Goal: Information Seeking & Learning: Learn about a topic

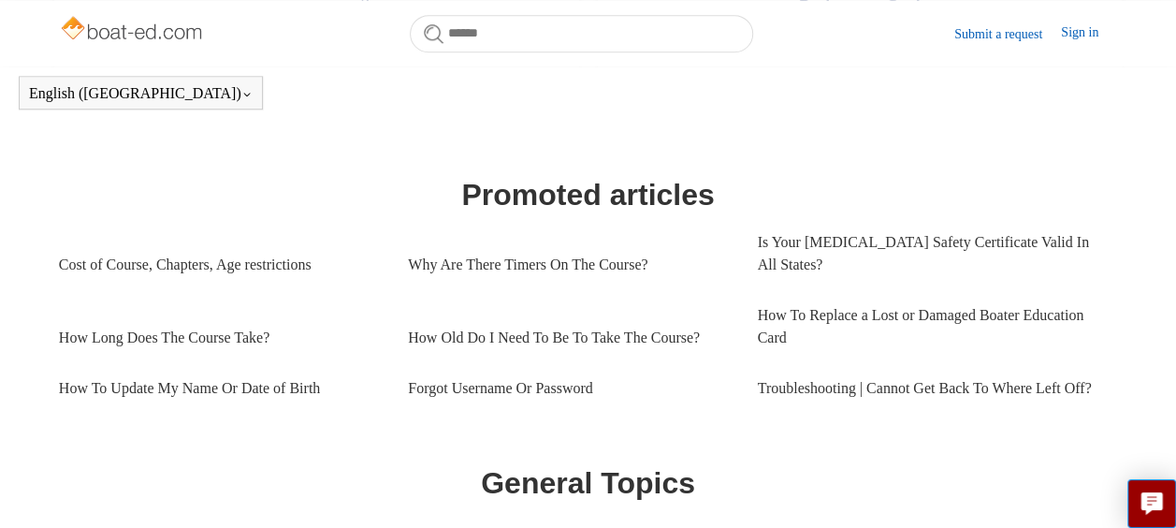
scroll to position [789, 0]
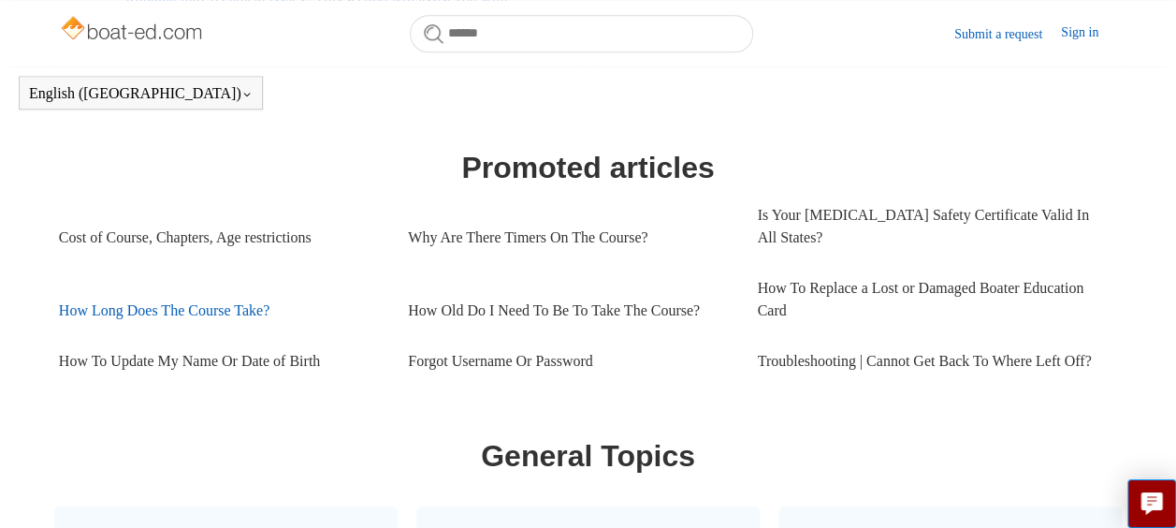
click at [161, 285] on link "How Long Does The Course Take?" at bounding box center [219, 310] width 321 height 51
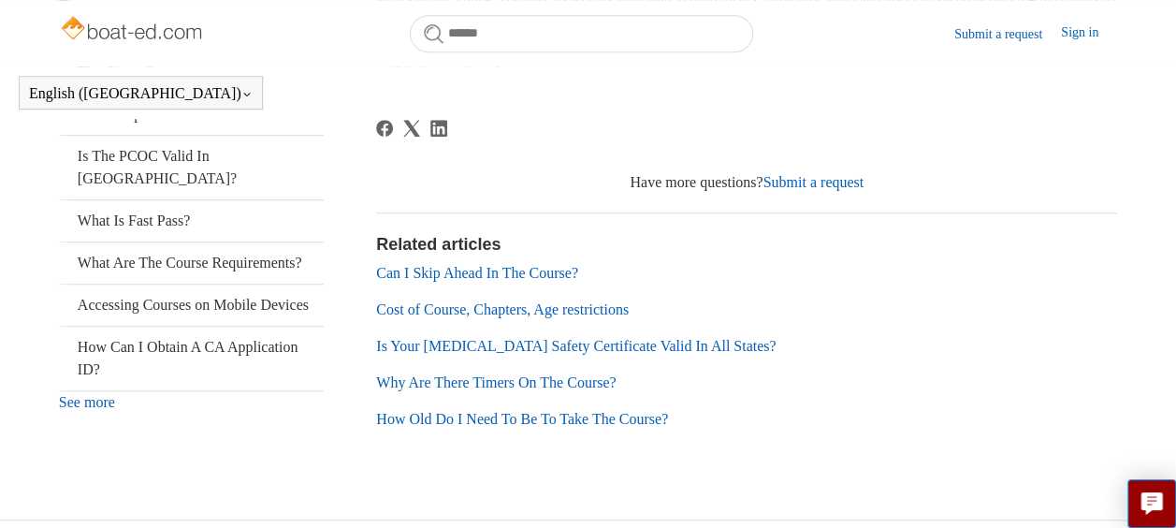
scroll to position [509, 0]
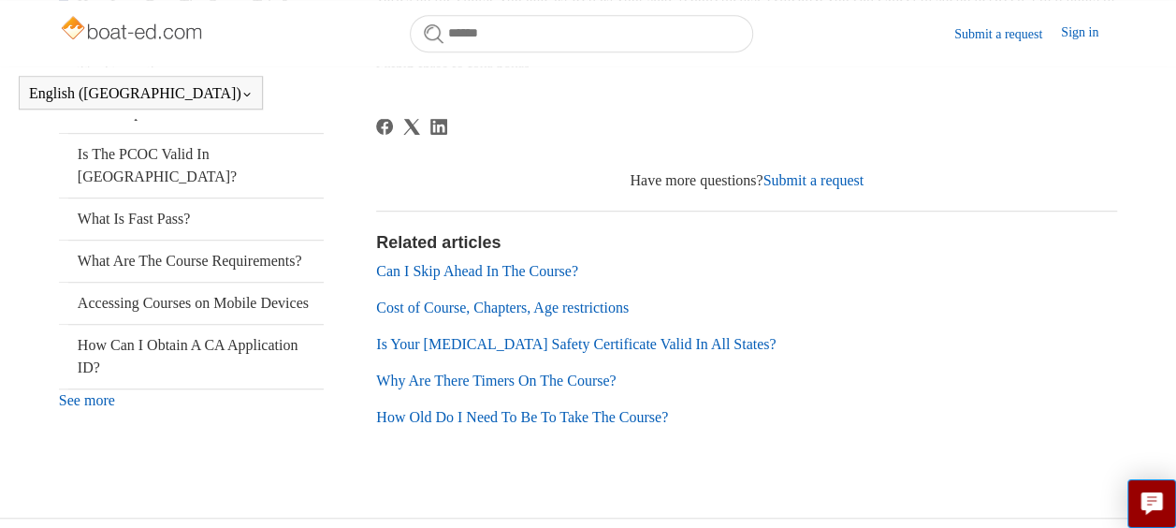
click at [461, 301] on link "Cost of Course, Chapters, Age restrictions" at bounding box center [502, 307] width 253 height 16
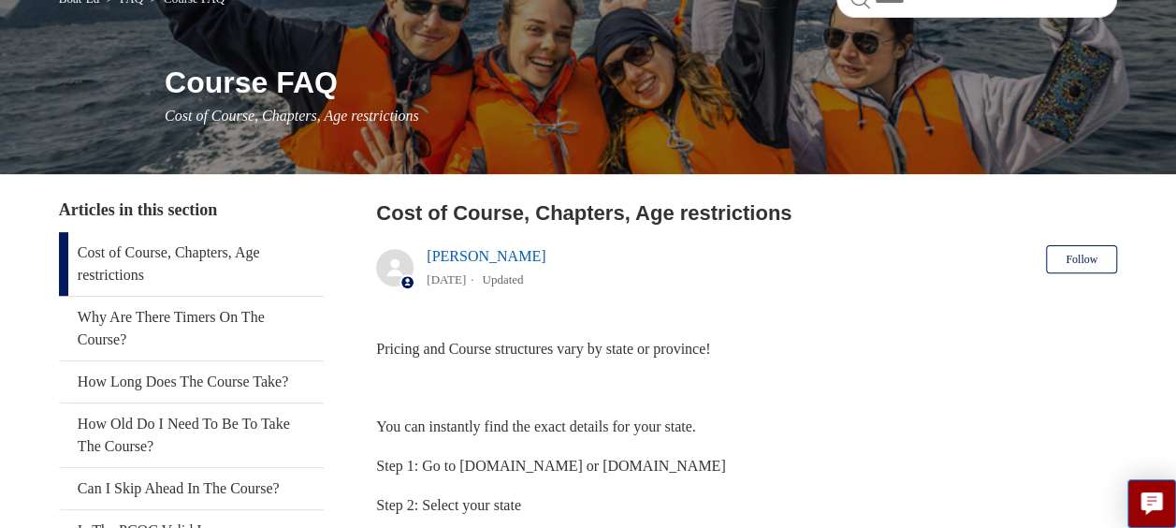
scroll to position [187, 0]
